Goal: Task Accomplishment & Management: Use online tool/utility

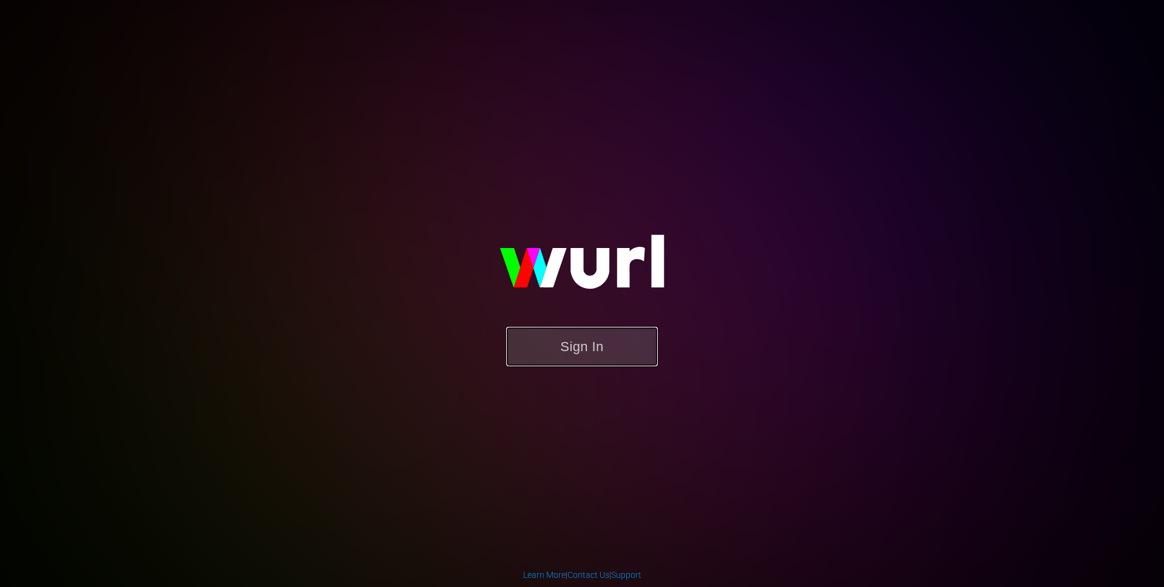
click at [548, 358] on button "Sign In" at bounding box center [582, 346] width 152 height 39
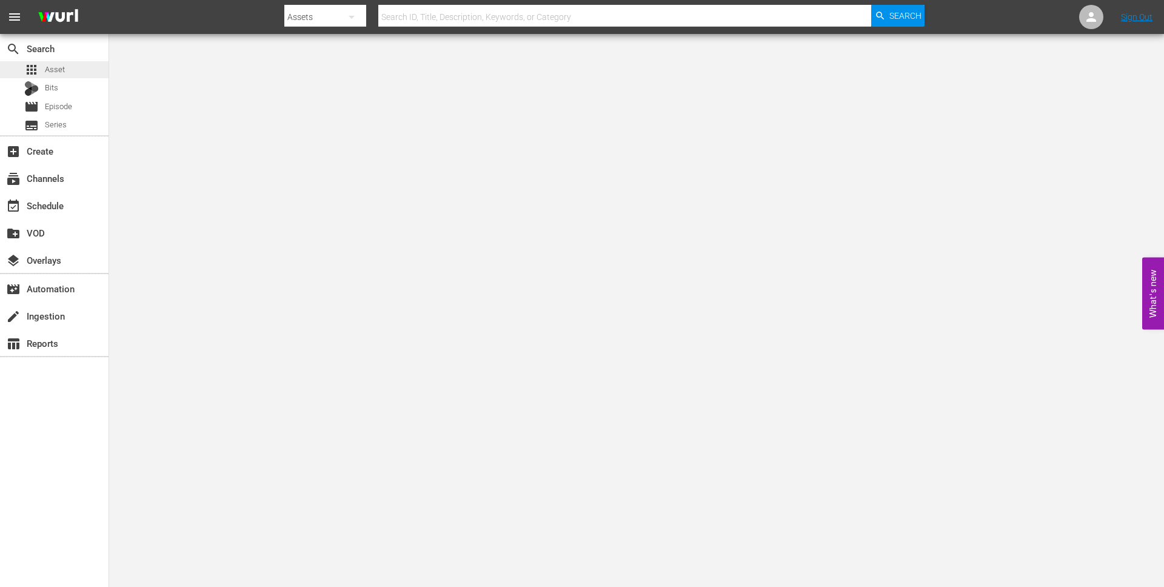
click at [62, 70] on span "Asset" at bounding box center [55, 70] width 20 height 12
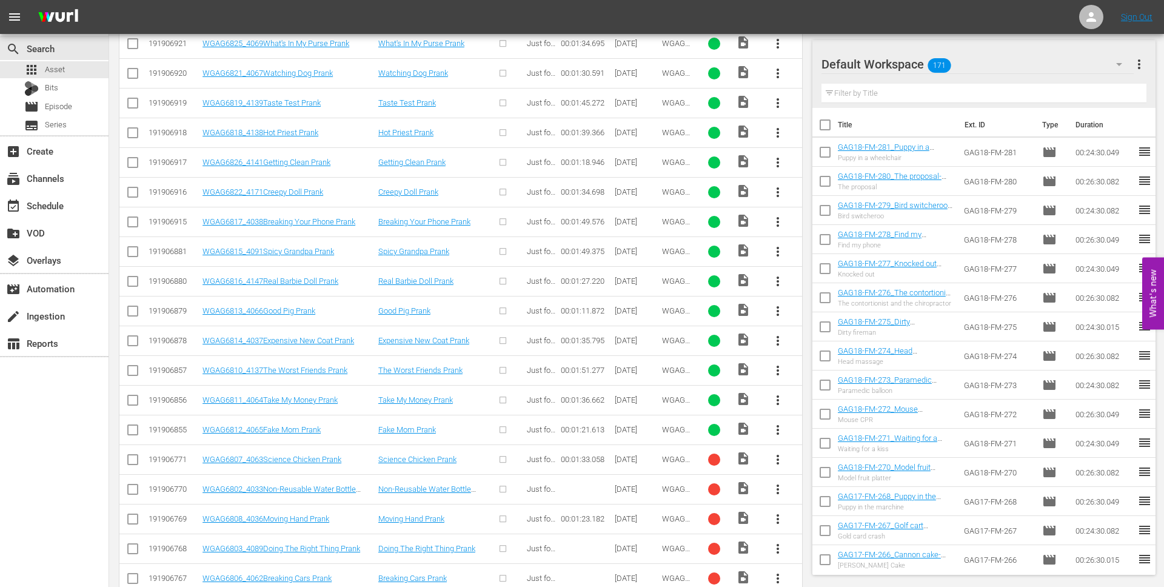
scroll to position [1645, 0]
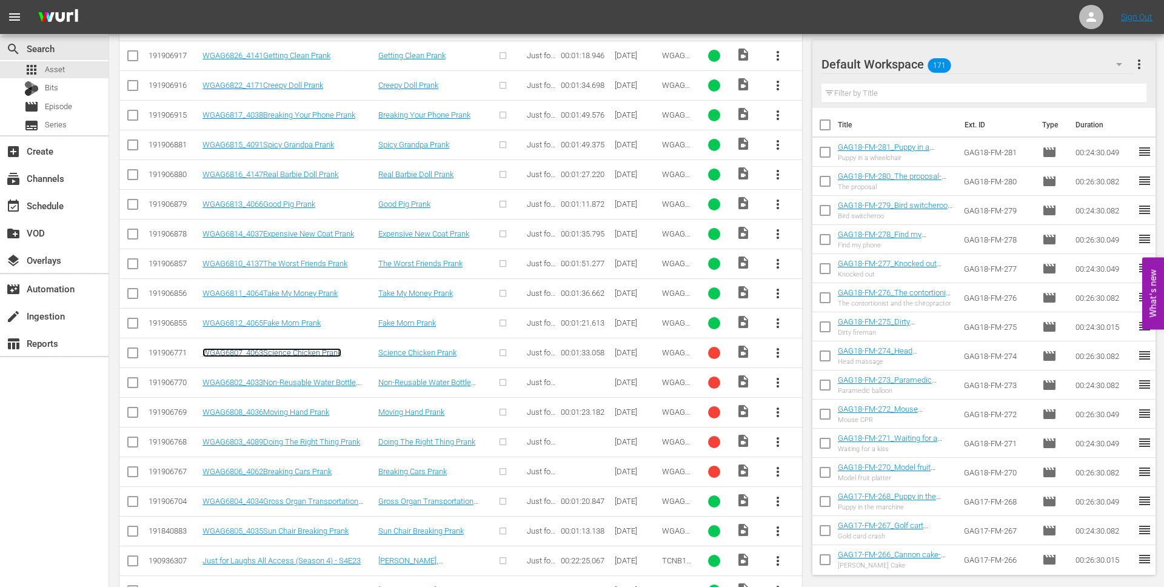
click at [309, 357] on link "WGAG6807_4063Science Chicken Prank" at bounding box center [272, 352] width 139 height 9
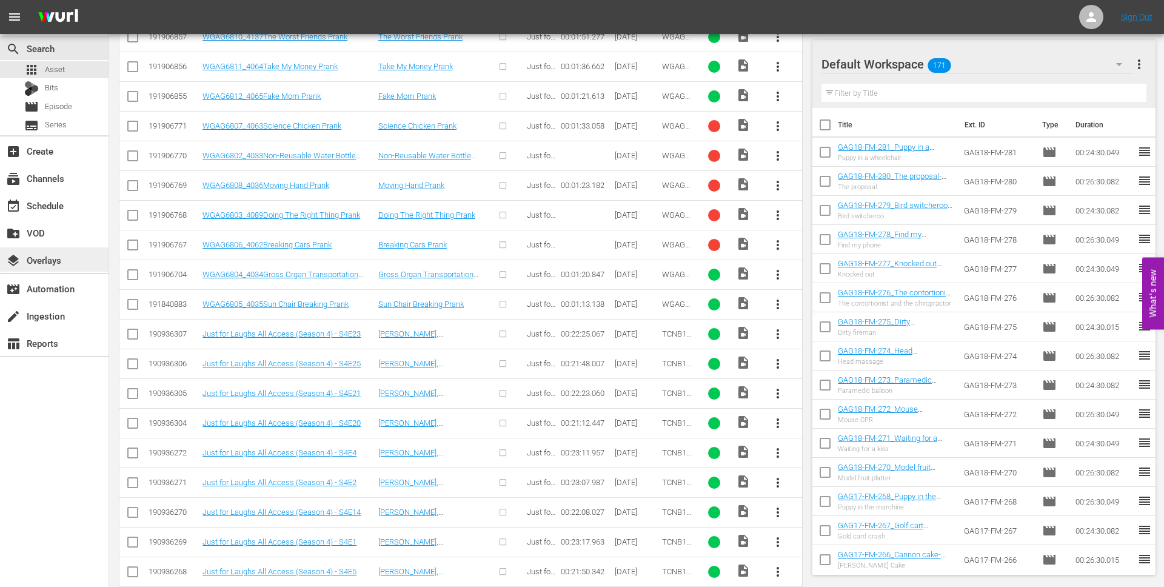
scroll to position [1875, 0]
